Goal: Transaction & Acquisition: Purchase product/service

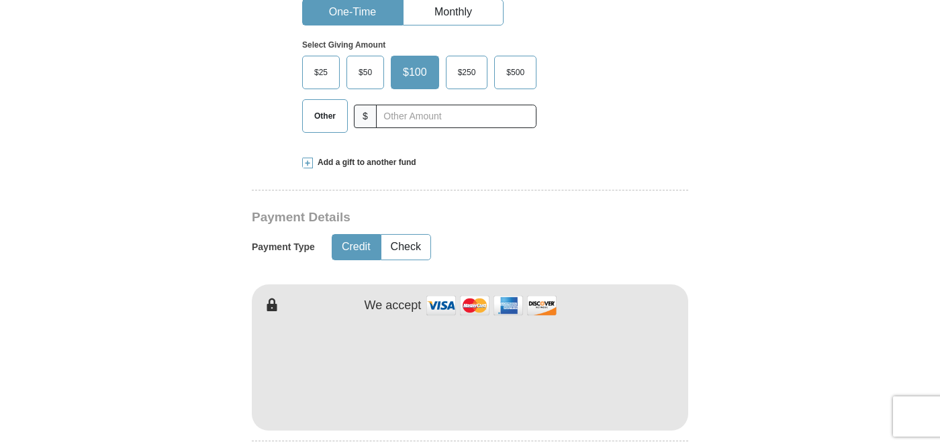
scroll to position [465, 0]
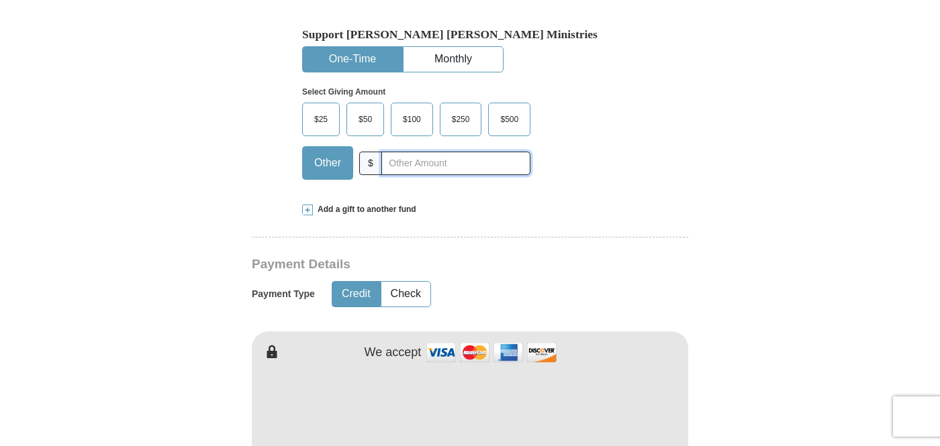
click at [411, 152] on input "text" at bounding box center [455, 163] width 149 height 23
type input "350"
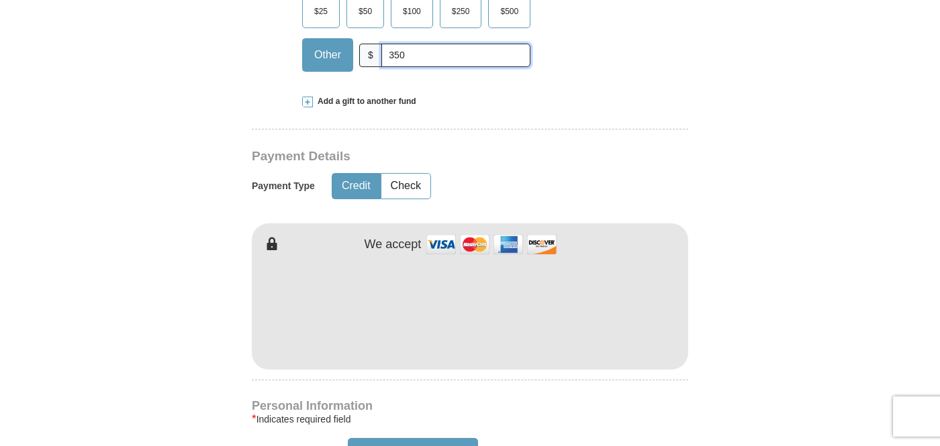
scroll to position [575, 0]
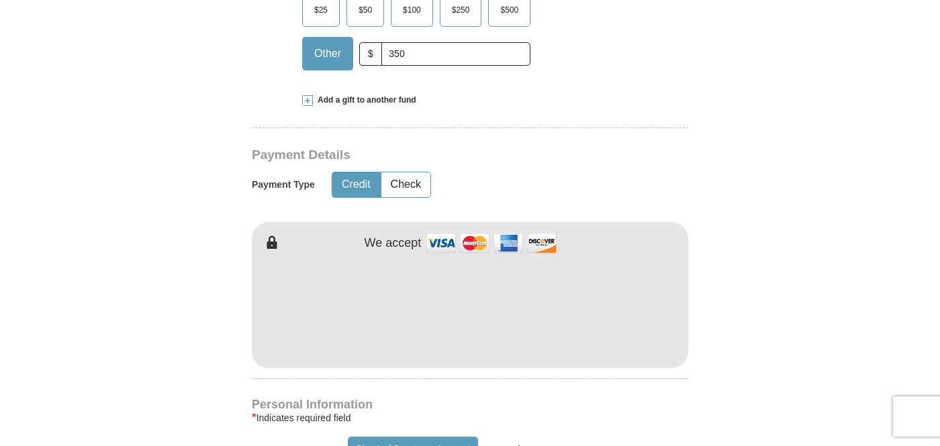
type input "[PERSON_NAME]"
type input "Rice"
click at [150, 126] on form "Already have an account? Sign in for faster giving. Don't have an account? Crea…" at bounding box center [469, 321] width 765 height 1684
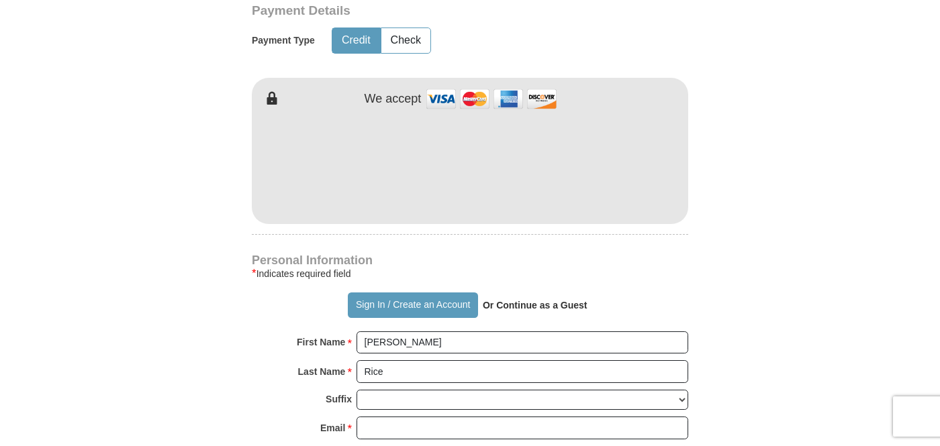
scroll to position [722, 0]
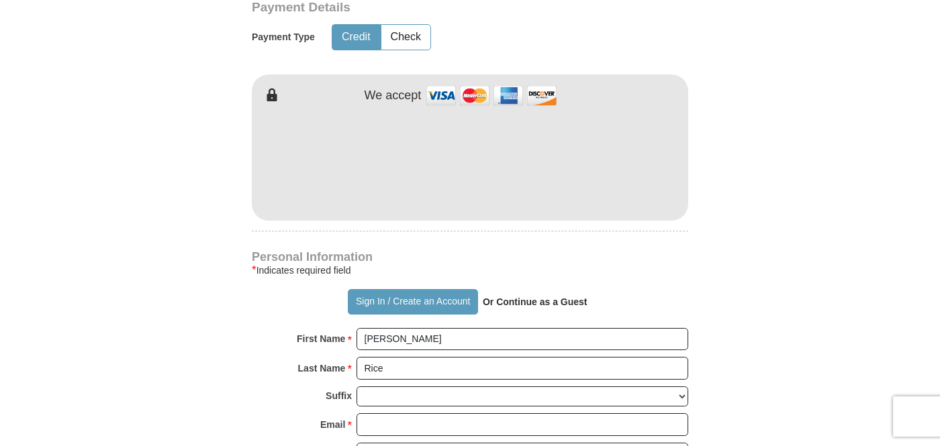
click at [177, 179] on form "Already have an account? Sign in for faster giving. Don't have an account? Crea…" at bounding box center [469, 173] width 765 height 1684
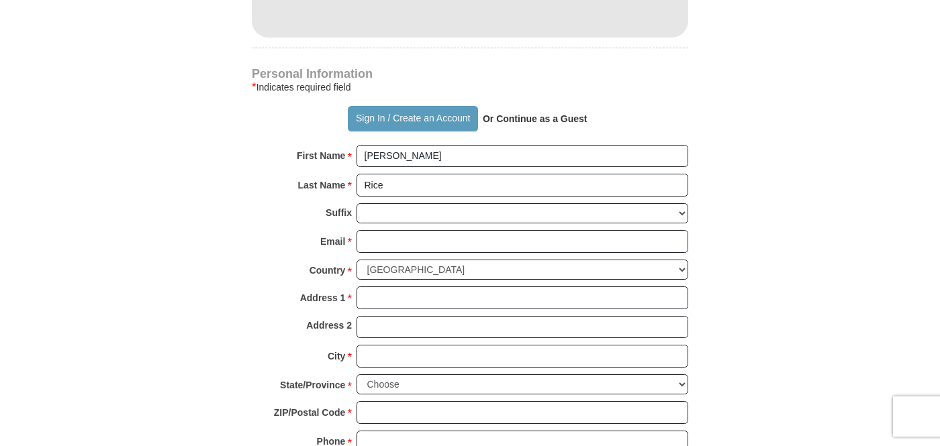
scroll to position [908, 0]
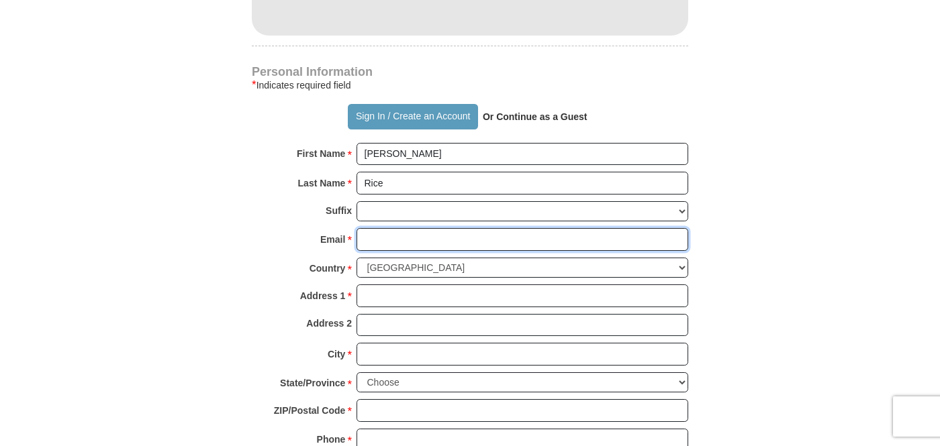
click at [420, 228] on input "Email *" at bounding box center [522, 239] width 332 height 23
type input "[EMAIL_ADDRESS][DOMAIN_NAME]"
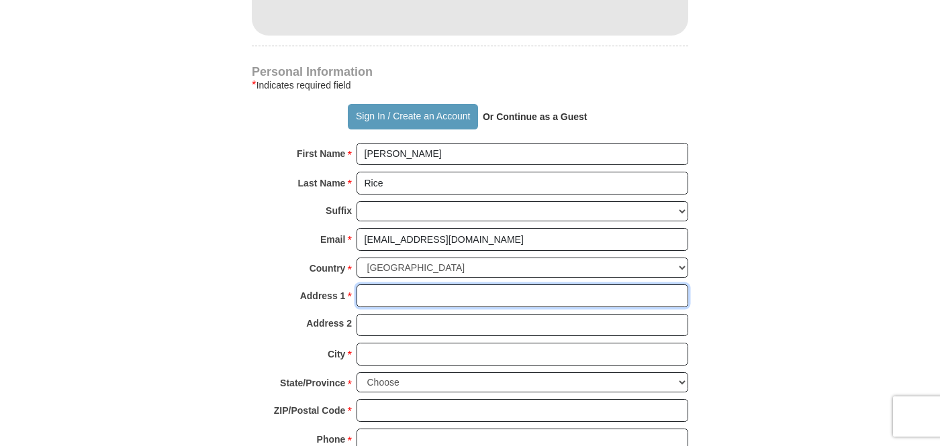
type input "[STREET_ADDRESS]"
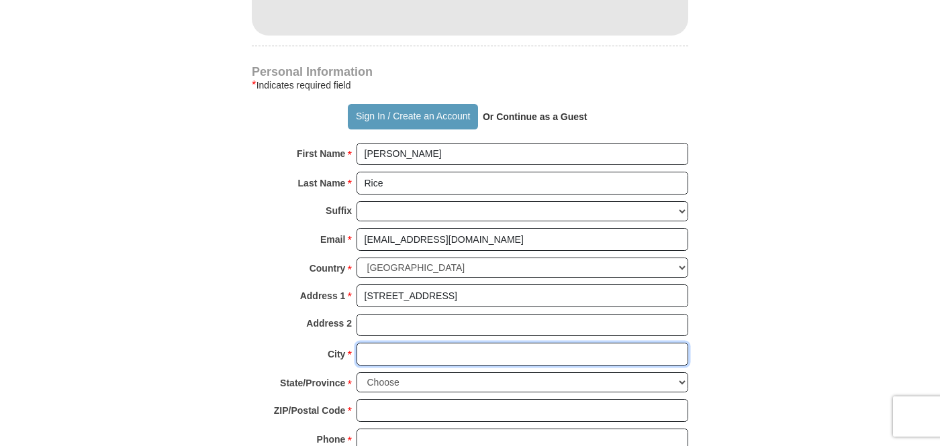
type input "Bellaire"
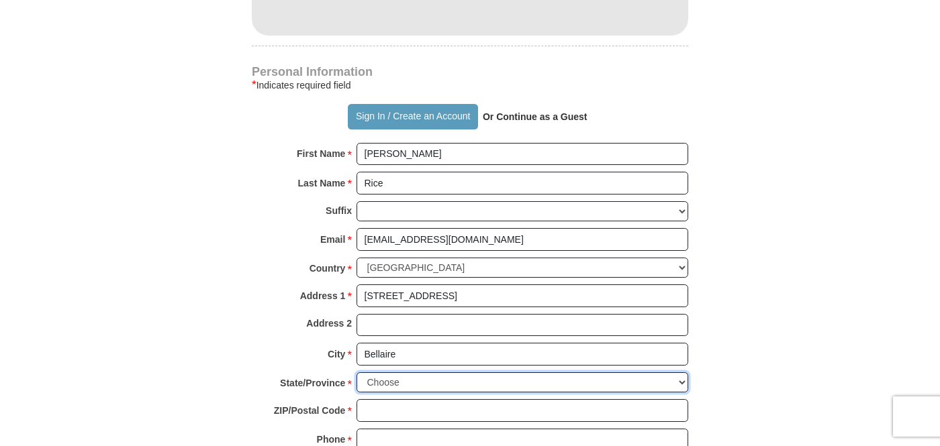
select select "[GEOGRAPHIC_DATA]"
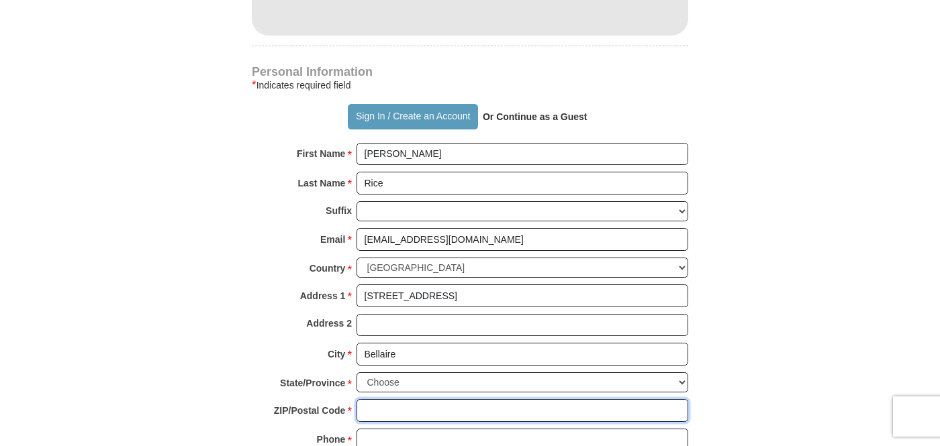
type input "77401"
type input "6143783894"
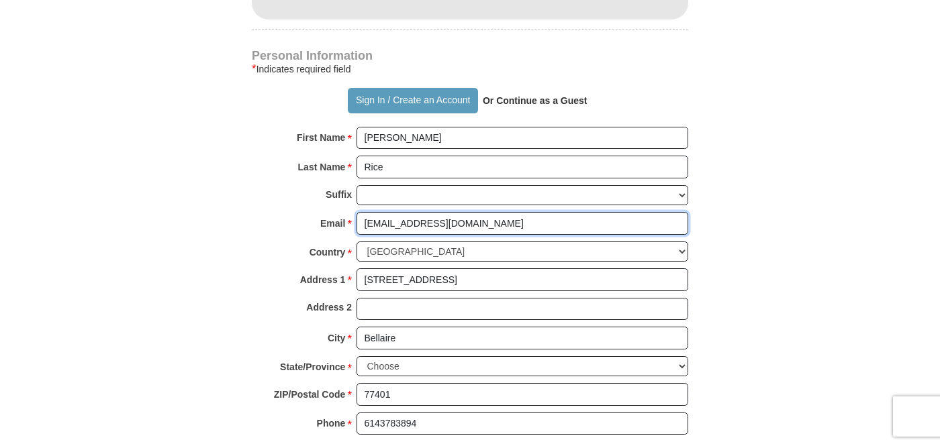
scroll to position [931, 0]
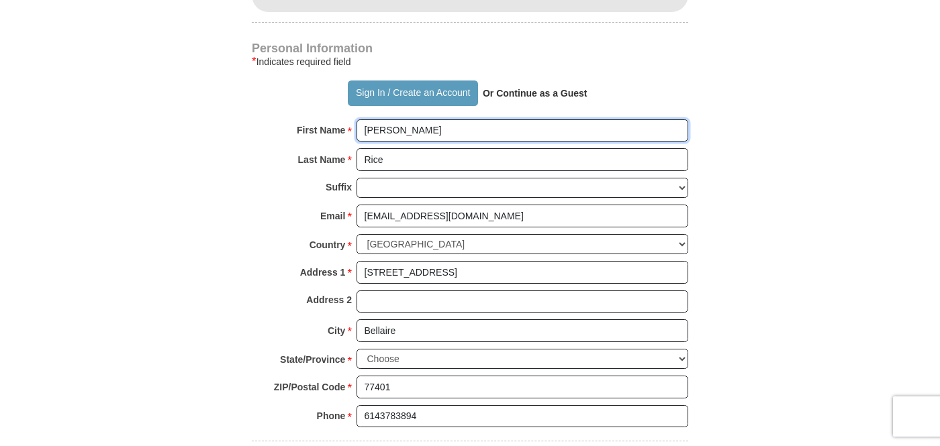
click at [438, 119] on input "[PERSON_NAME]" at bounding box center [522, 130] width 332 height 23
type input "[PERSON_NAME]"
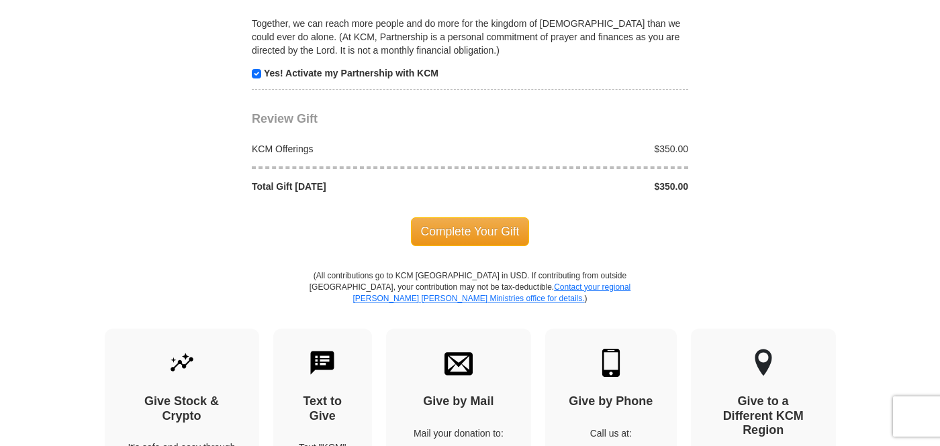
scroll to position [1412, 0]
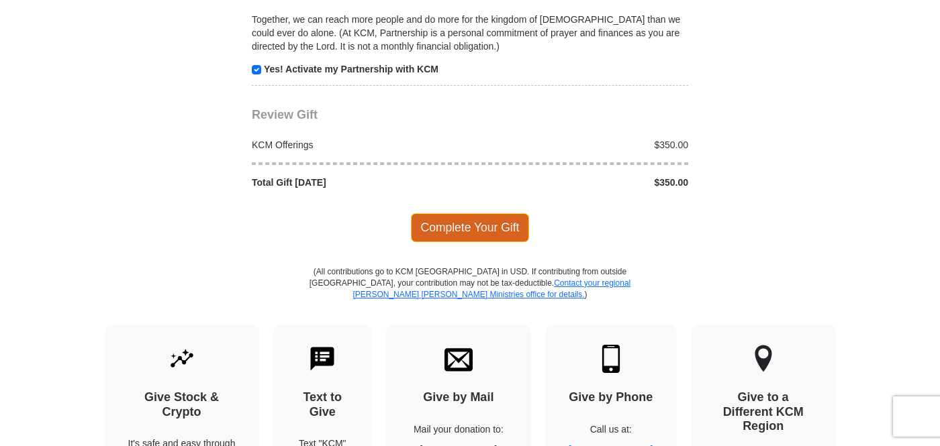
click at [455, 213] on span "Complete Your Gift" at bounding box center [470, 227] width 119 height 28
